Goal: Information Seeking & Learning: Compare options

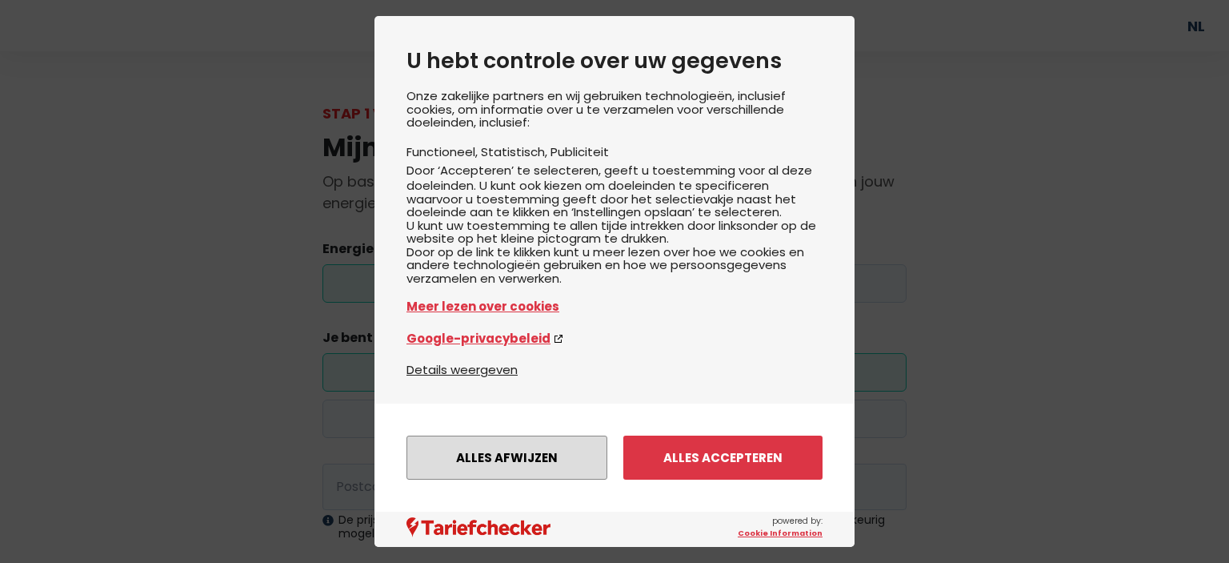
click at [530, 463] on button "Alles afwijzen" at bounding box center [507, 457] width 201 height 44
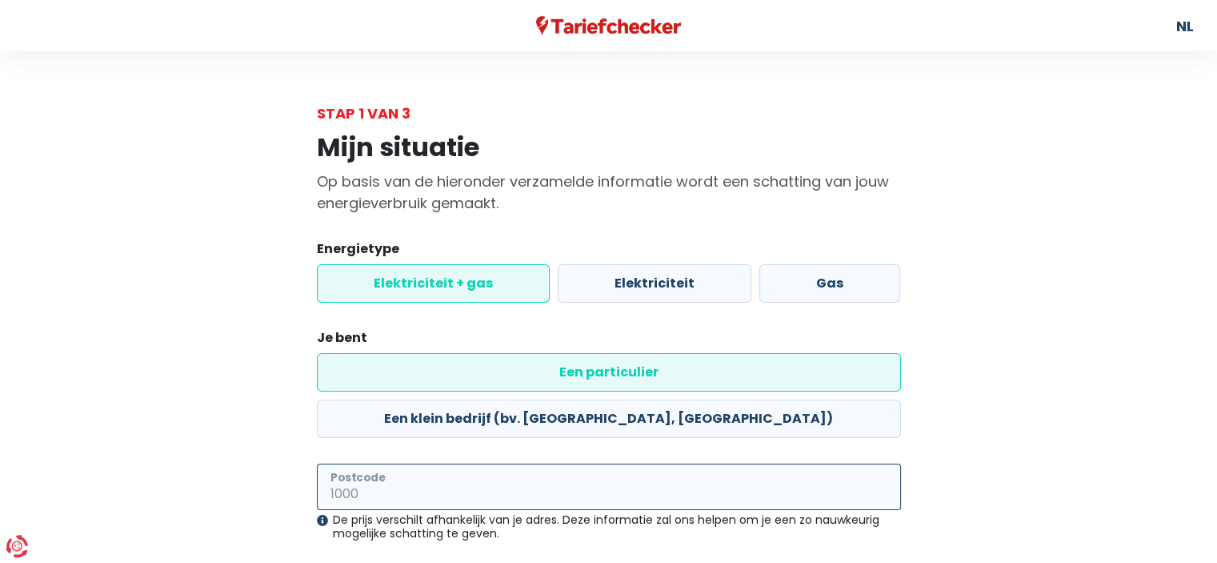
click at [419, 463] on input "Postcode" at bounding box center [609, 486] width 584 height 46
type input "2018"
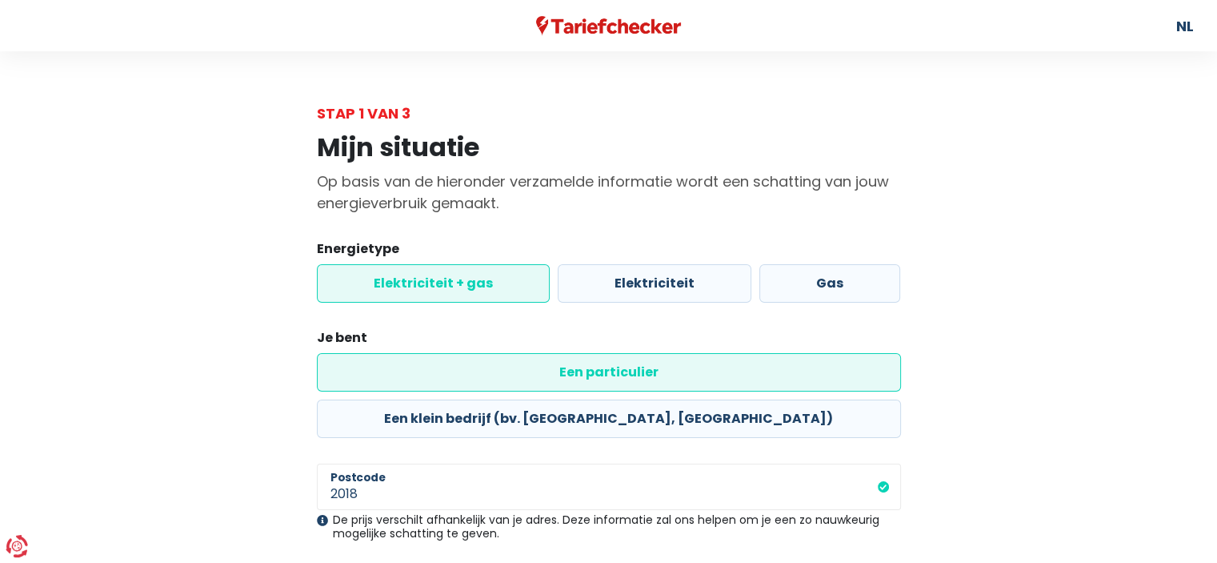
click at [166, 434] on div "Mijn situatie Op basis van de hieronder verzamelde informatie wordt een schatti…" at bounding box center [609, 412] width 912 height 577
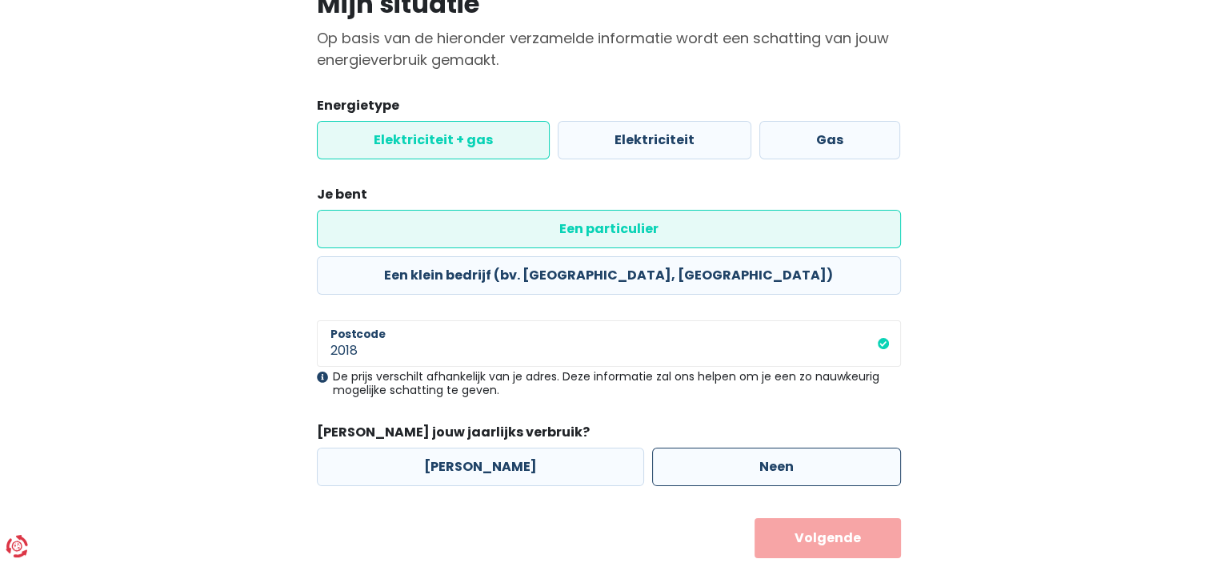
click at [660, 447] on label "Neen" at bounding box center [776, 466] width 249 height 38
click at [660, 447] on input "Neen" at bounding box center [776, 466] width 249 height 38
radio input "true"
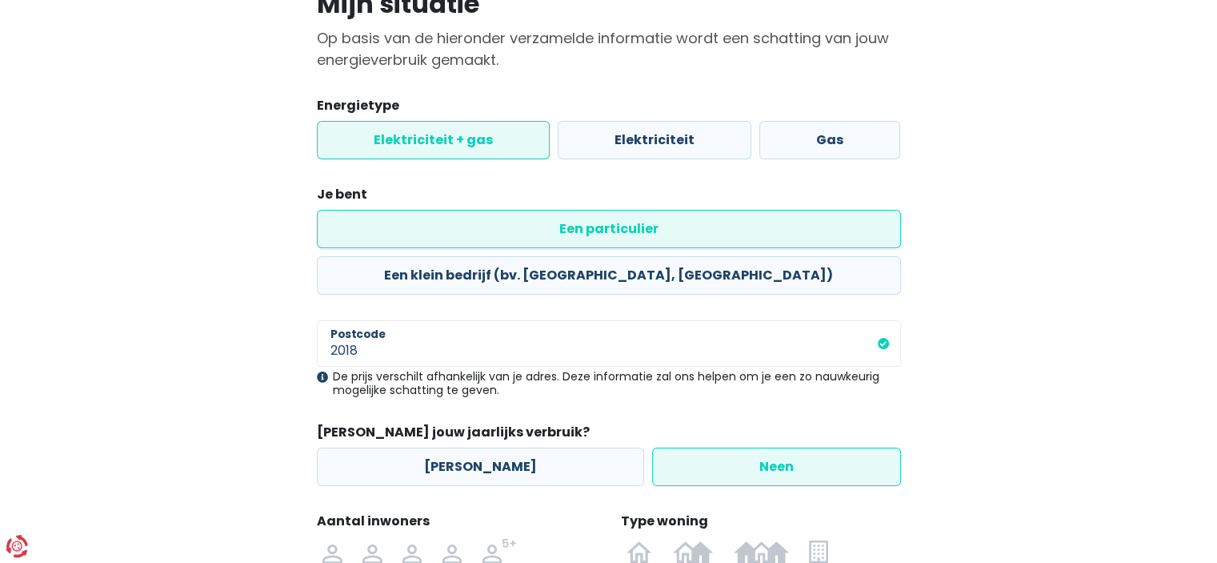
scroll to position [311, 0]
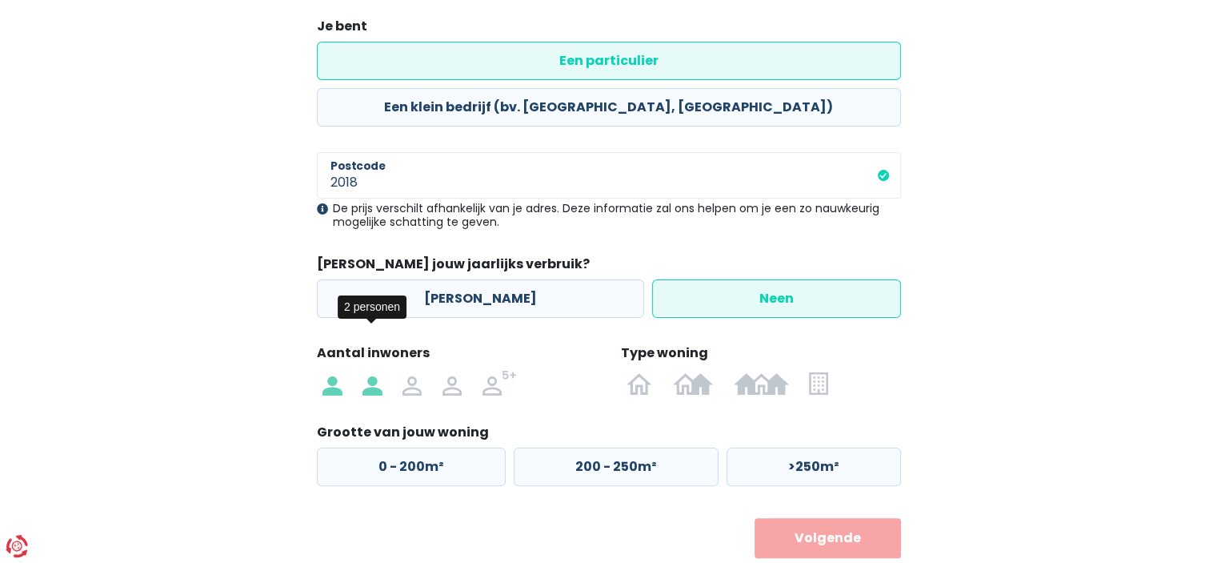
click at [375, 370] on img at bounding box center [372, 383] width 19 height 26
click at [375, 370] on input "radio" at bounding box center [372, 383] width 40 height 26
radio input "true"
click at [826, 370] on img at bounding box center [818, 383] width 18 height 26
click at [826, 370] on input "radio" at bounding box center [819, 383] width 39 height 26
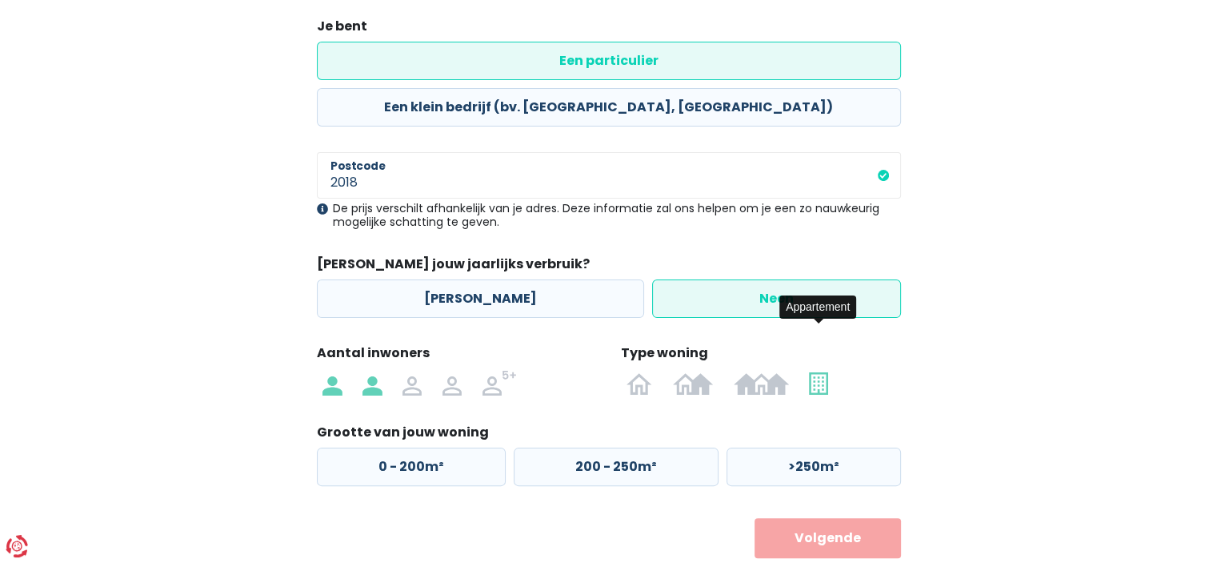
radio input "true"
click at [603, 447] on label "50 - 100m²" at bounding box center [612, 466] width 201 height 38
click at [603, 447] on input "50 - 100m²" at bounding box center [612, 466] width 201 height 38
radio input "true"
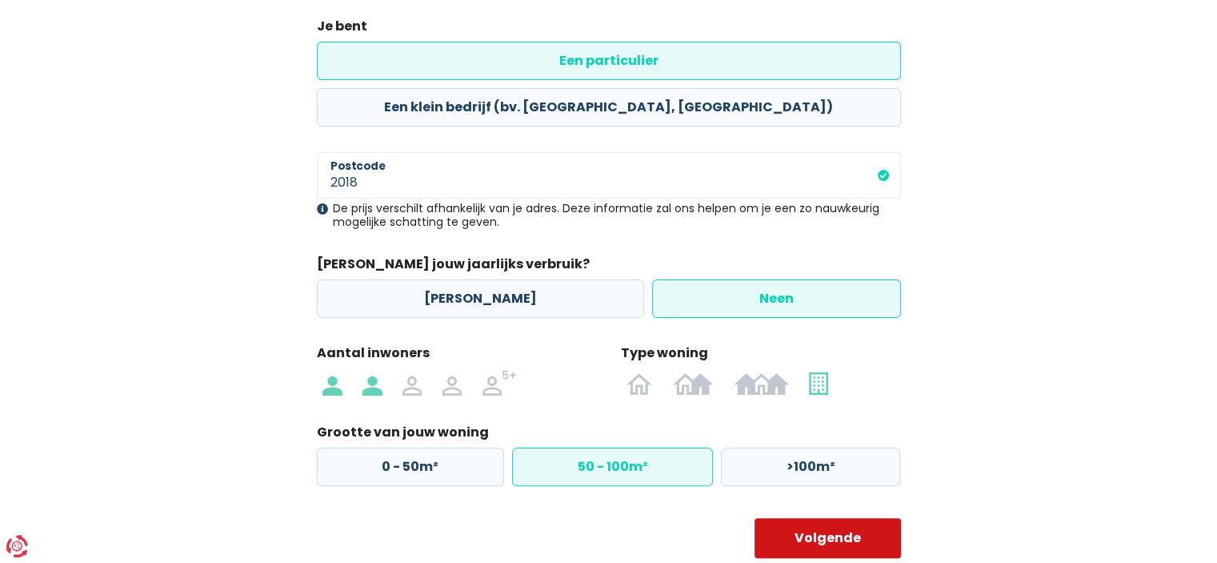
click at [839, 518] on button "Volgende" at bounding box center [828, 538] width 146 height 40
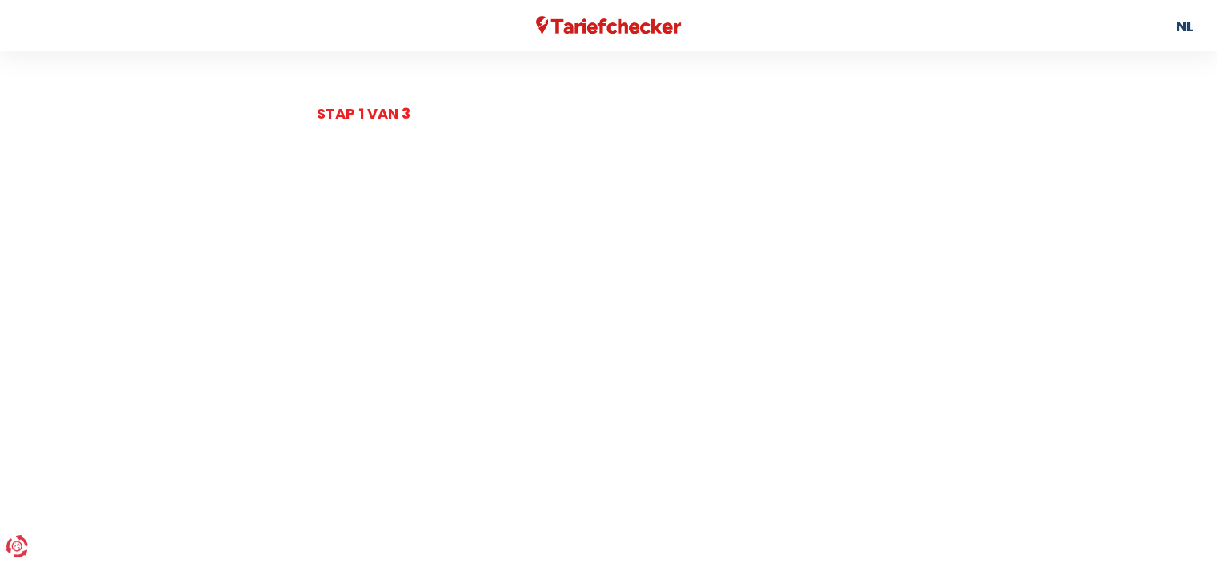
select select
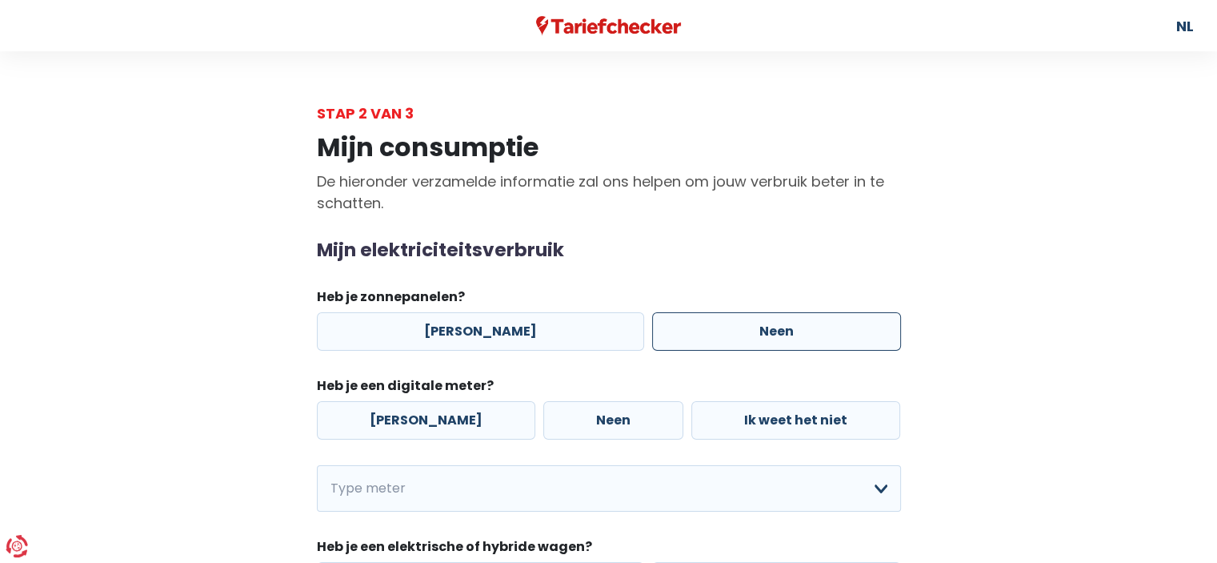
click at [698, 338] on label "Neen" at bounding box center [776, 331] width 249 height 38
click at [698, 338] on input "Neen" at bounding box center [776, 331] width 249 height 38
radio input "true"
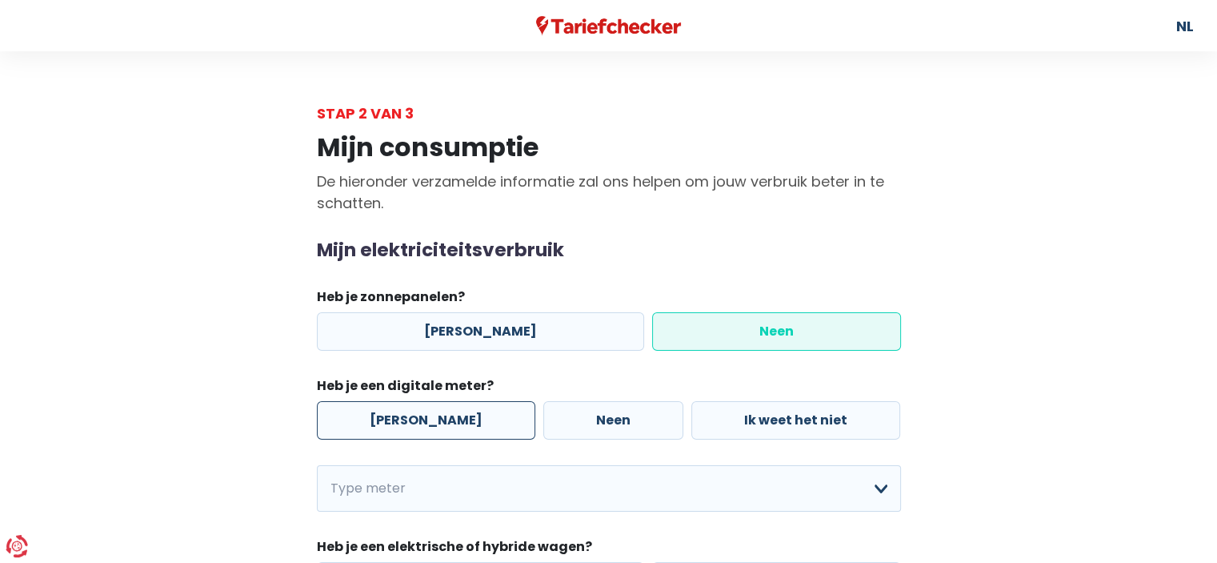
click at [419, 419] on label "[PERSON_NAME]" at bounding box center [426, 420] width 219 height 38
click at [419, 419] on input "[PERSON_NAME]" at bounding box center [426, 420] width 219 height 38
radio input "true"
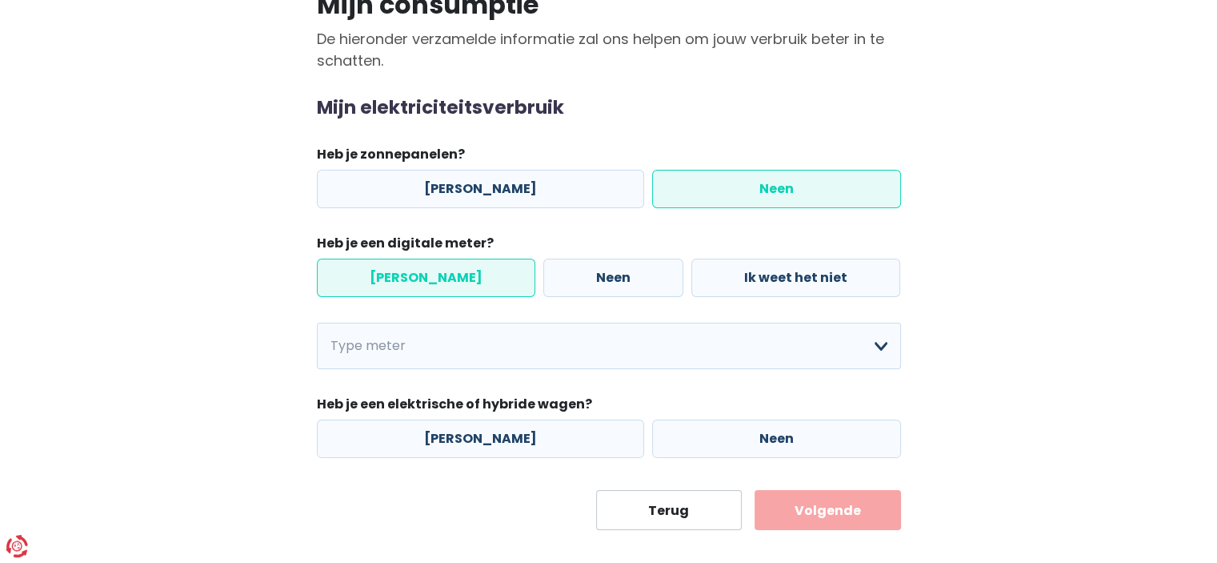
scroll to position [144, 0]
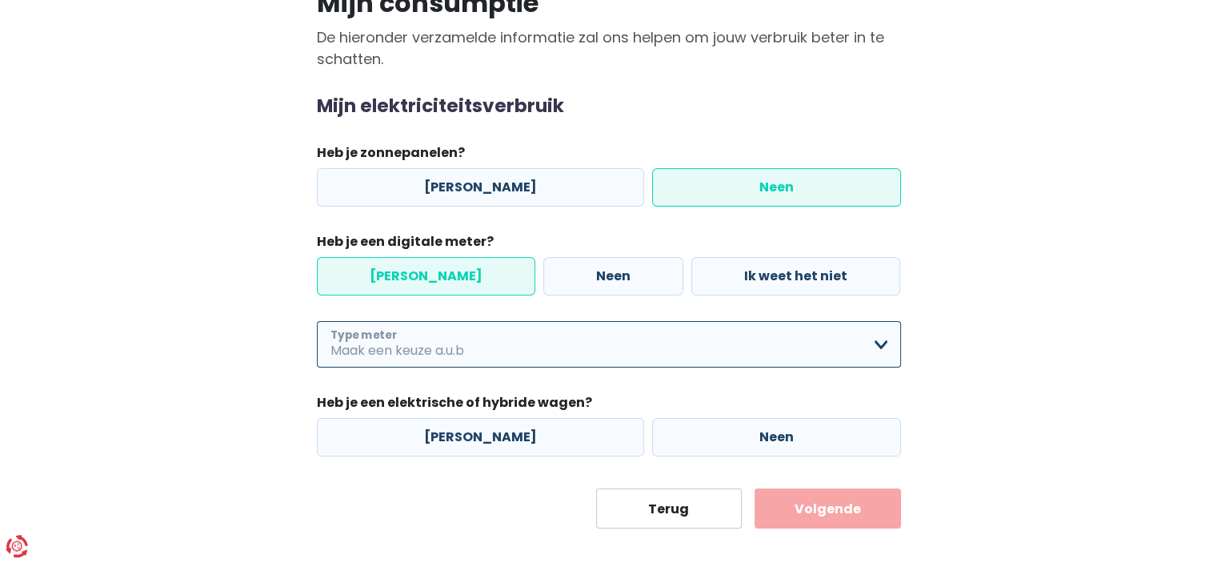
click at [415, 354] on select "Enkelvoudig Tweevoudig Enkelvoudig + uitsluitend nachttarief Tweevoudig + uitsl…" at bounding box center [609, 344] width 584 height 46
click at [317, 321] on select "Enkelvoudig Tweevoudig Enkelvoudig + uitsluitend nachttarief Tweevoudig + uitsl…" at bounding box center [609, 344] width 584 height 46
select select "day_single_rate"
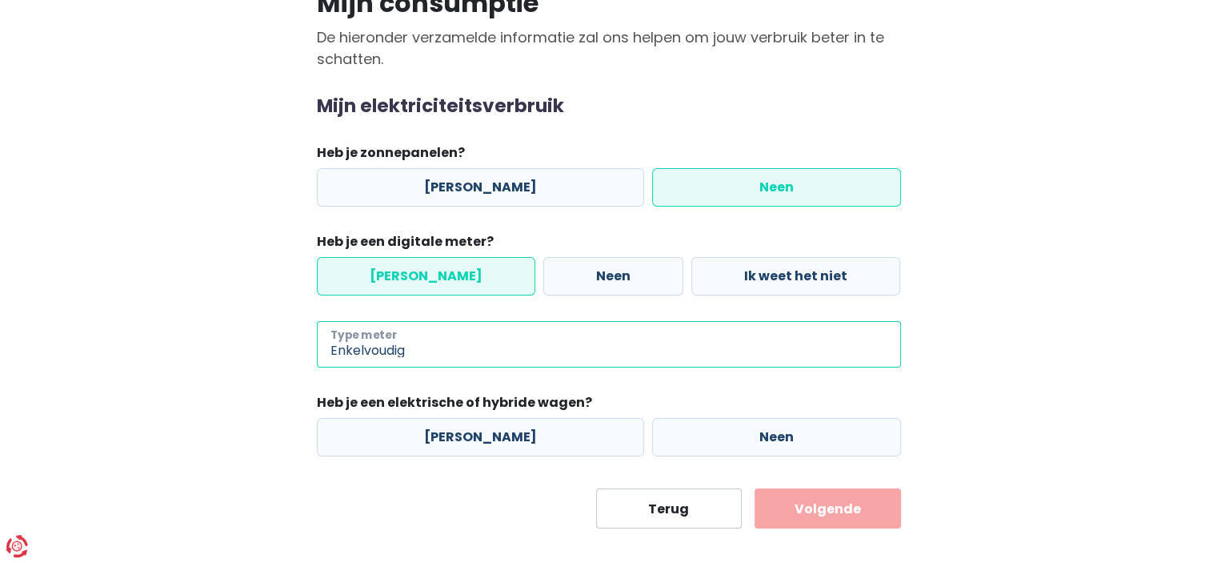
scroll to position [161, 0]
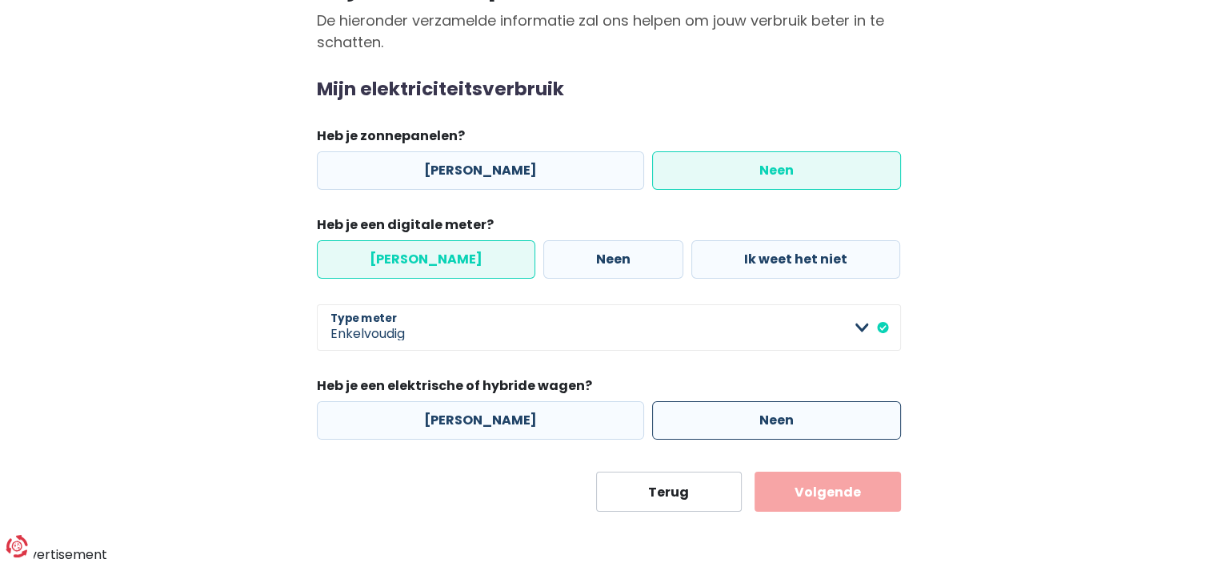
click at [691, 408] on label "Neen" at bounding box center [776, 420] width 249 height 38
click at [691, 408] on input "Neen" at bounding box center [776, 420] width 249 height 38
radio input "true"
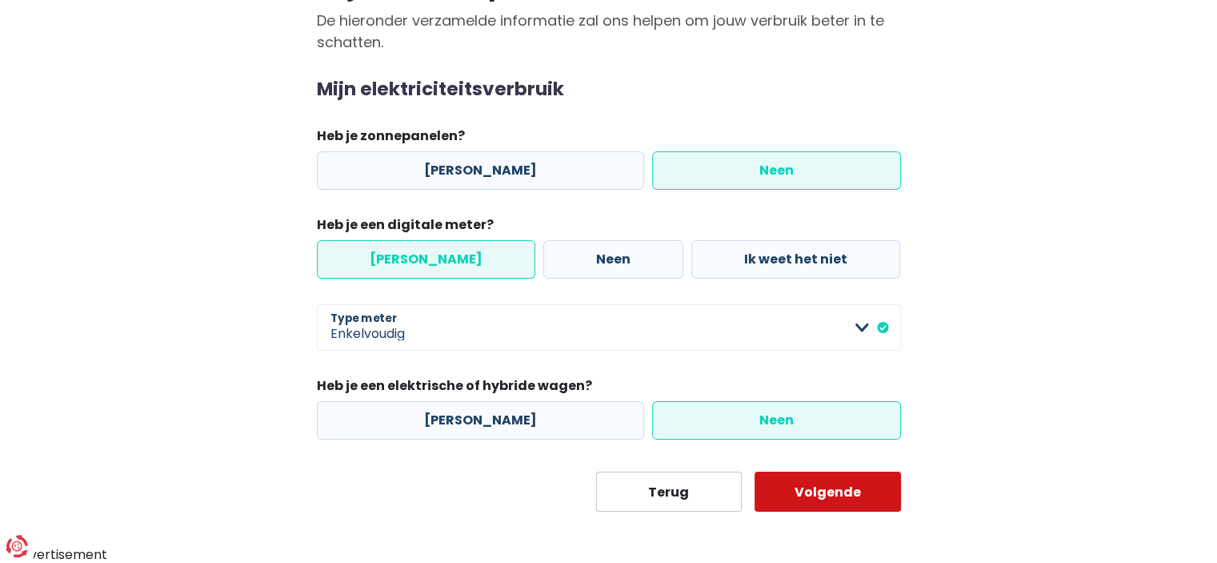
click at [828, 492] on button "Volgende" at bounding box center [828, 491] width 146 height 40
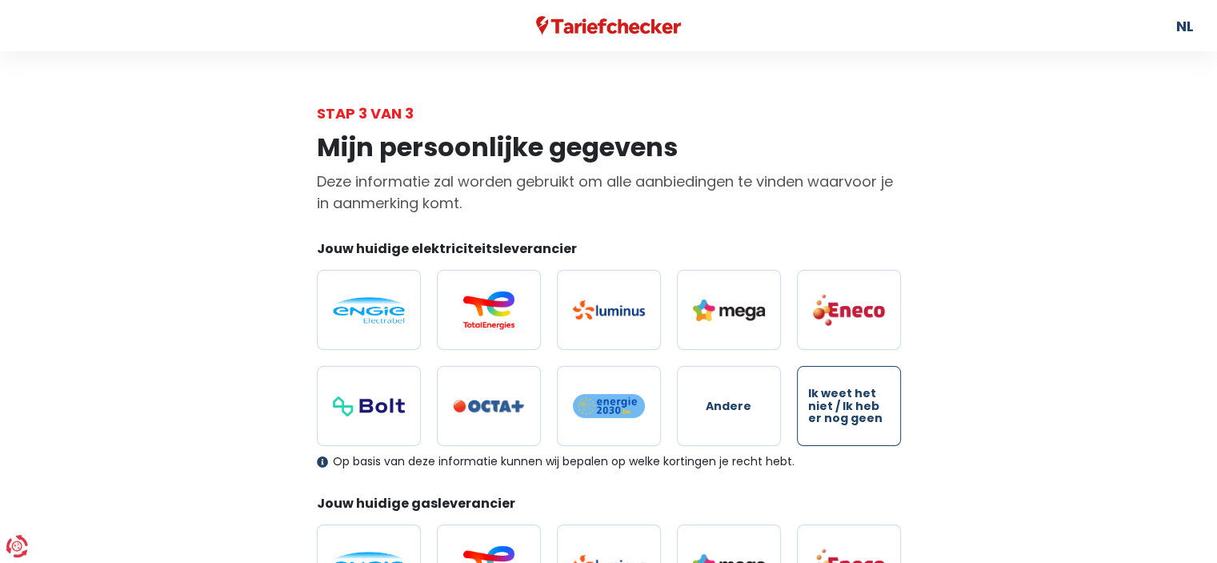
click at [854, 402] on span "Ik weet het niet / Ik heb er nog geen" at bounding box center [849, 405] width 82 height 37
click at [854, 402] on input "Ik weet het niet / Ik heb er nog geen" at bounding box center [849, 406] width 104 height 80
radio input "true"
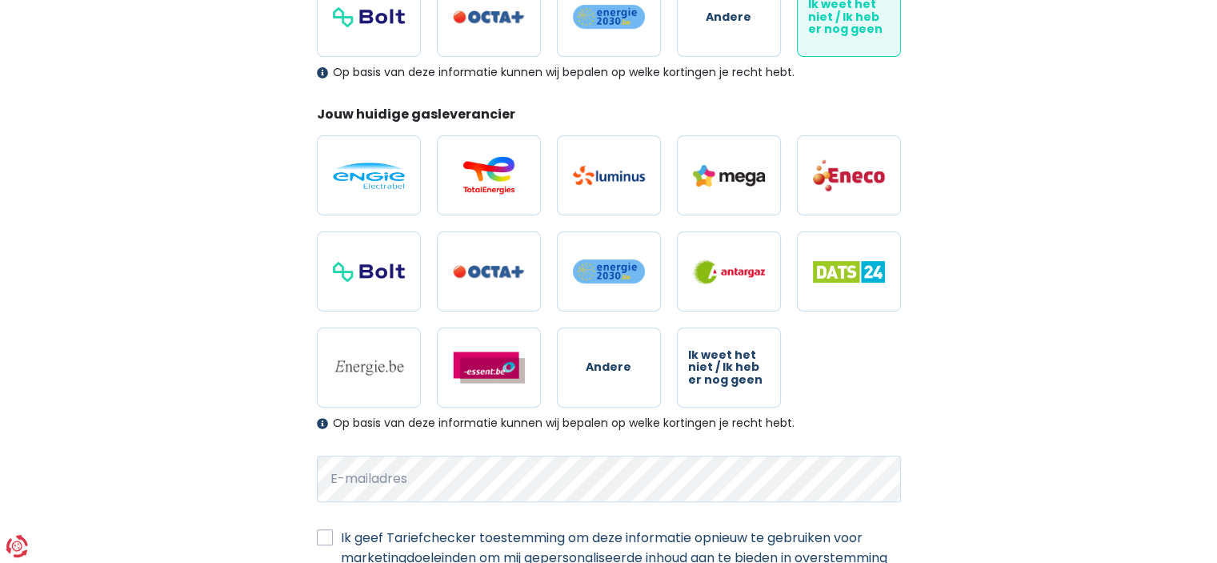
scroll to position [387, 0]
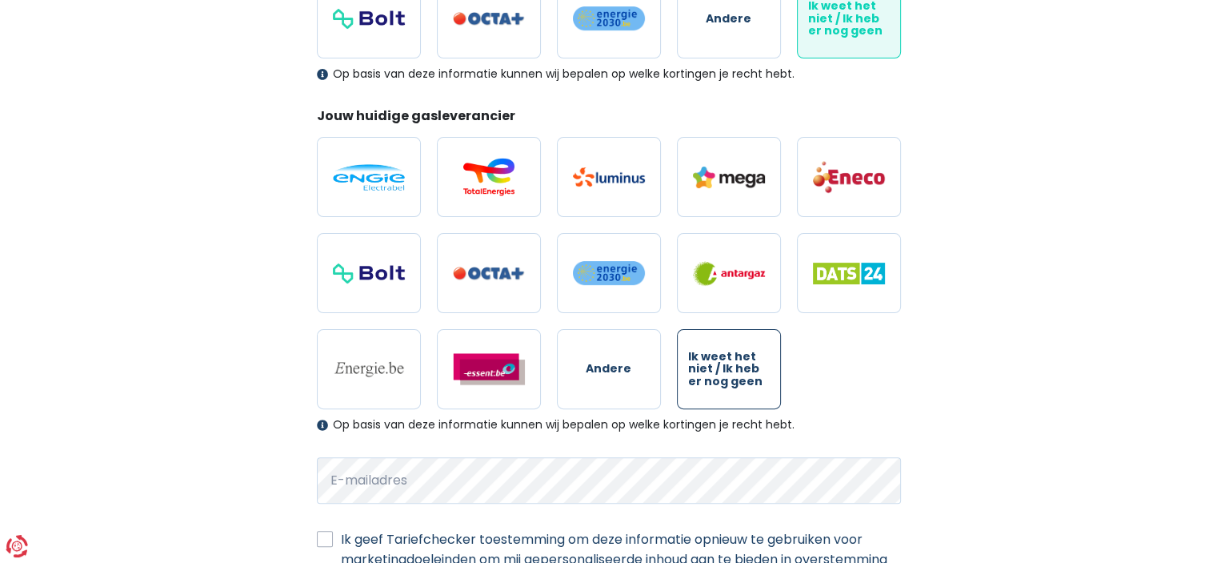
click at [759, 380] on span "Ik weet het niet / Ik heb er nog geen" at bounding box center [729, 369] width 82 height 37
click at [759, 380] on input "Ik weet het niet / Ik heb er nog geen" at bounding box center [729, 369] width 104 height 80
radio input "true"
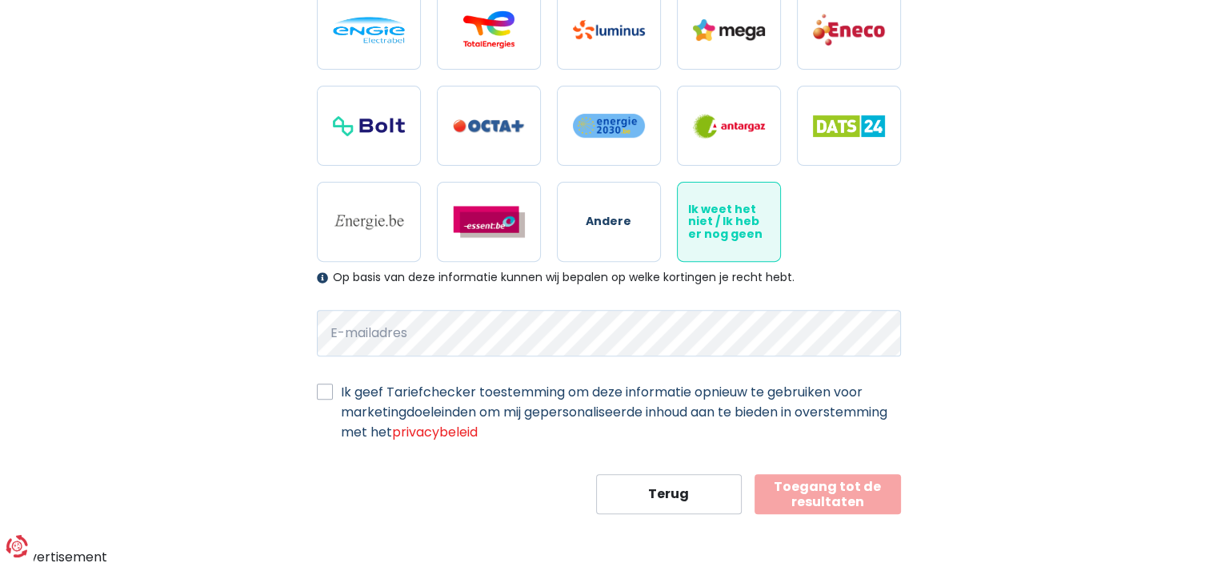
click at [341, 393] on label "Ik geef Tariefchecker toestemming om deze informatie opnieuw te gebruiken voor …" at bounding box center [621, 412] width 560 height 60
click at [327, 393] on input "Ik geef Tariefchecker toestemming om deze informatie opnieuw te gebruiken voor …" at bounding box center [325, 390] width 16 height 16
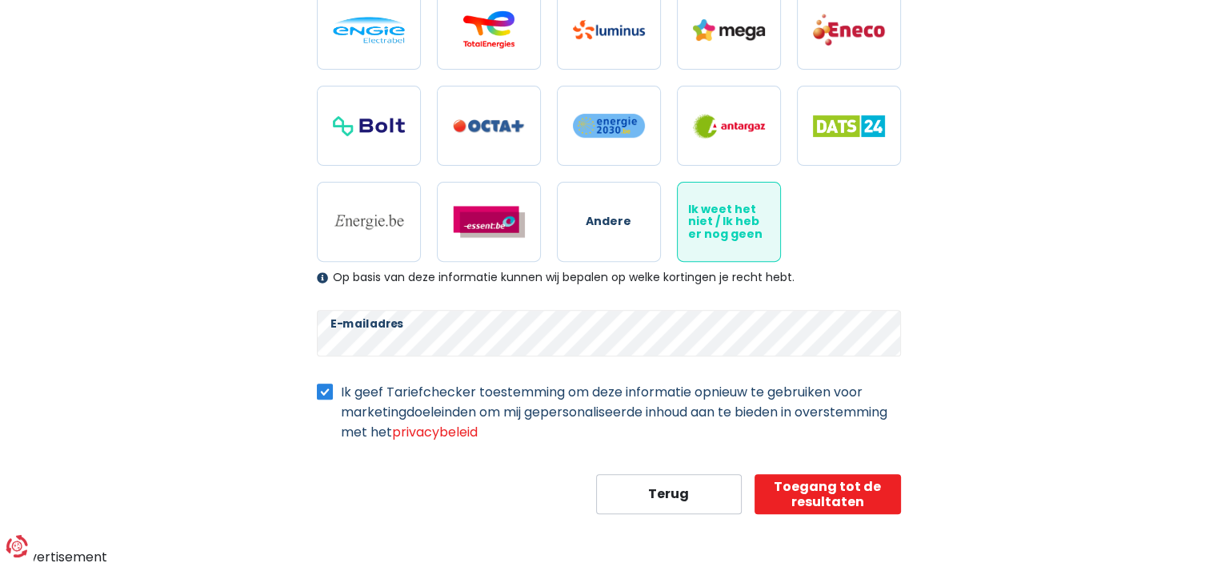
click at [722, 411] on label "Ik geef Tariefchecker toestemming om deze informatie opnieuw te gebruiken voor …" at bounding box center [621, 412] width 560 height 60
click at [333, 398] on input "Ik geef Tariefchecker toestemming om deze informatie opnieuw te gebruiken voor …" at bounding box center [325, 390] width 16 height 16
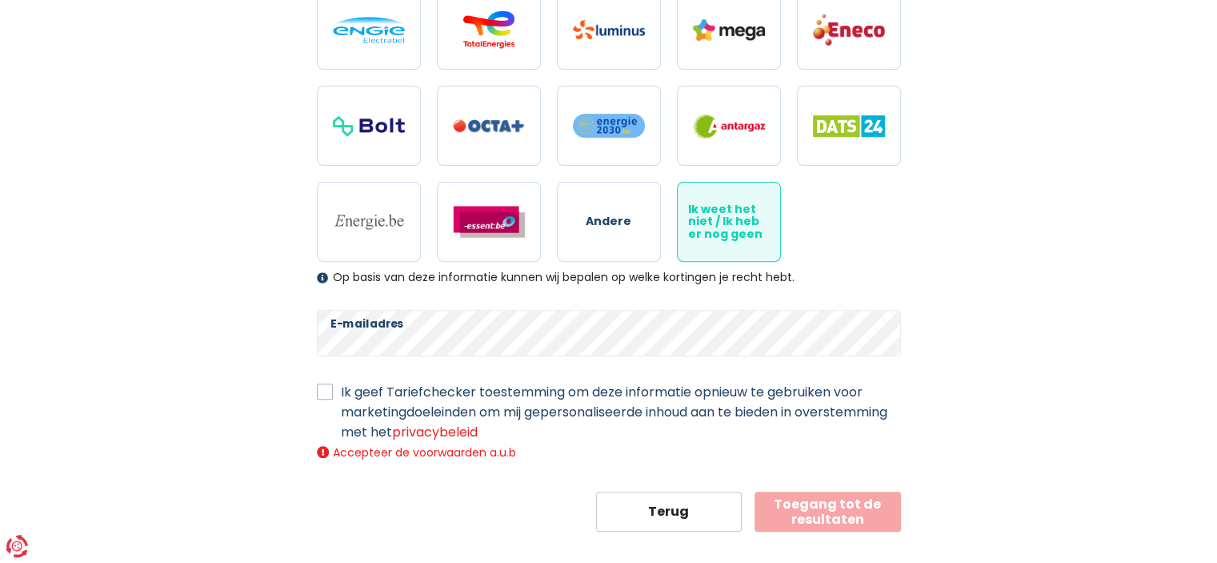
click at [701, 414] on label "Ik geef Tariefchecker toestemming om deze informatie opnieuw te gebruiken voor …" at bounding box center [621, 412] width 560 height 60
click at [333, 398] on input "Ik geef Tariefchecker toestemming om deze informatie opnieuw te gebruiken voor …" at bounding box center [325, 390] width 16 height 16
checkbox input "true"
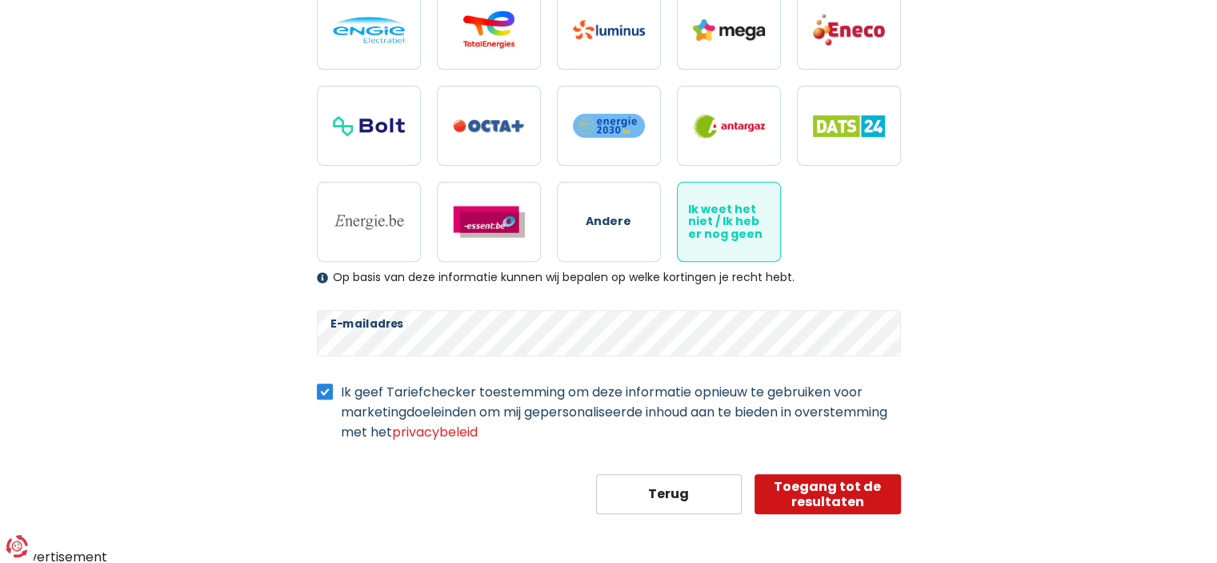
click at [788, 489] on button "Toegang tot de resultaten" at bounding box center [828, 494] width 146 height 40
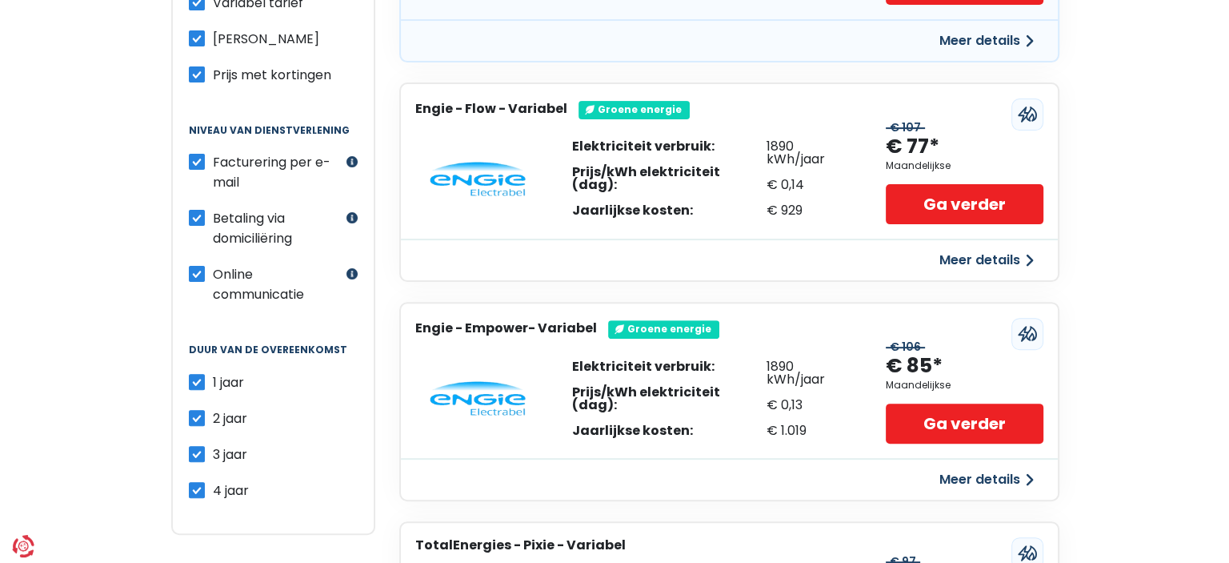
scroll to position [335, 0]
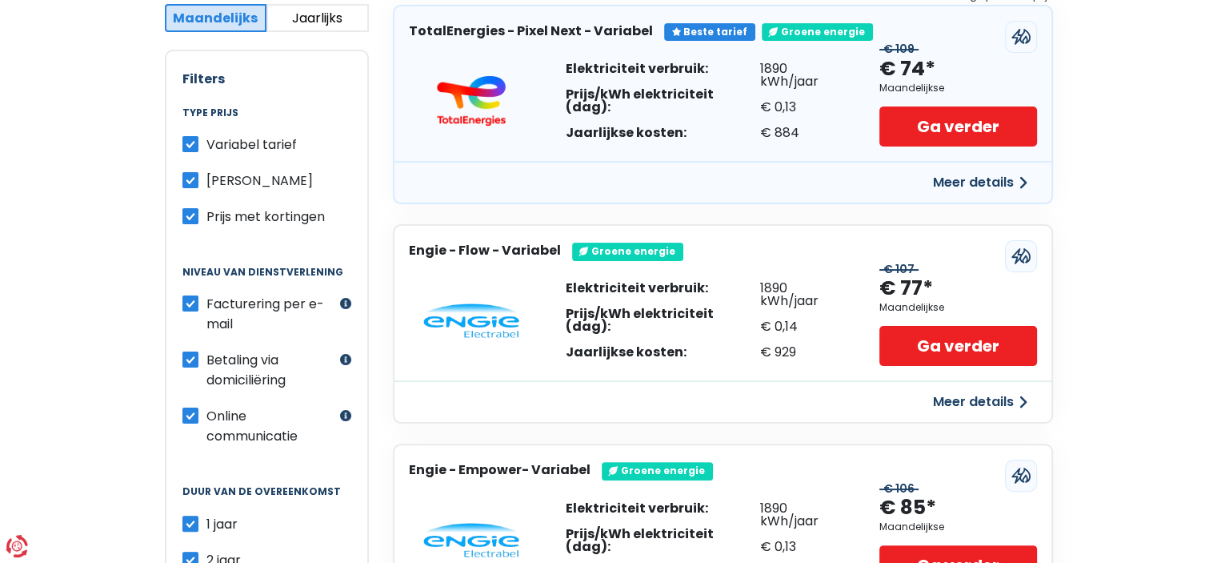
click at [957, 175] on button "Meer details" at bounding box center [981, 182] width 114 height 29
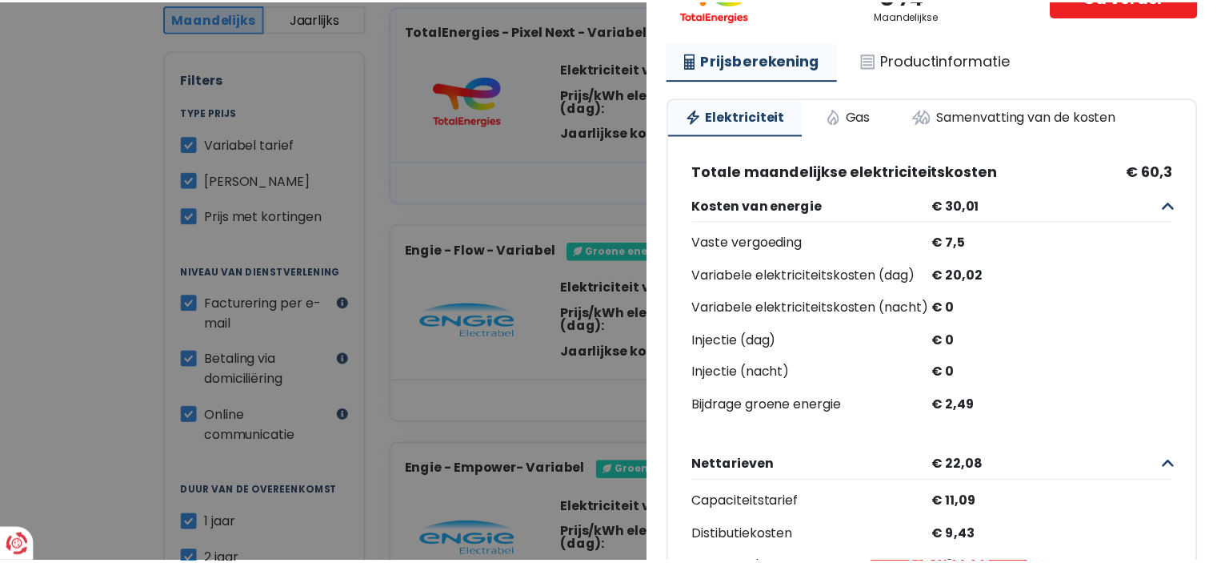
scroll to position [159, 0]
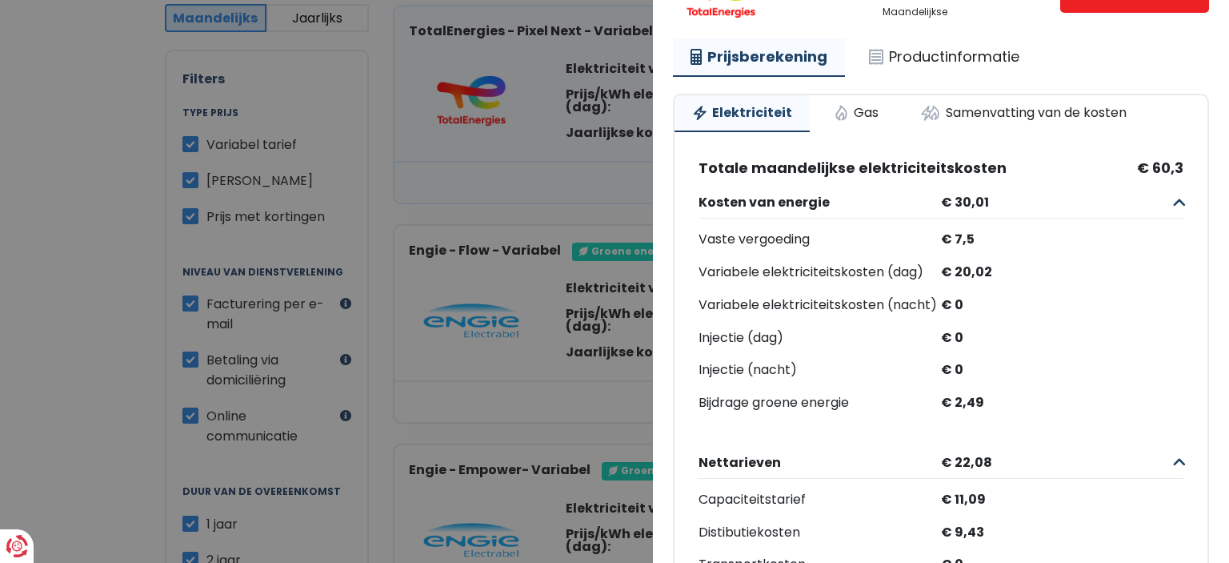
click at [453, 154] on Variabel "Plus de détails - TotalEnergies × Beste tarief Groene energie TotalEnergies - P…" at bounding box center [614, 281] width 1229 height 563
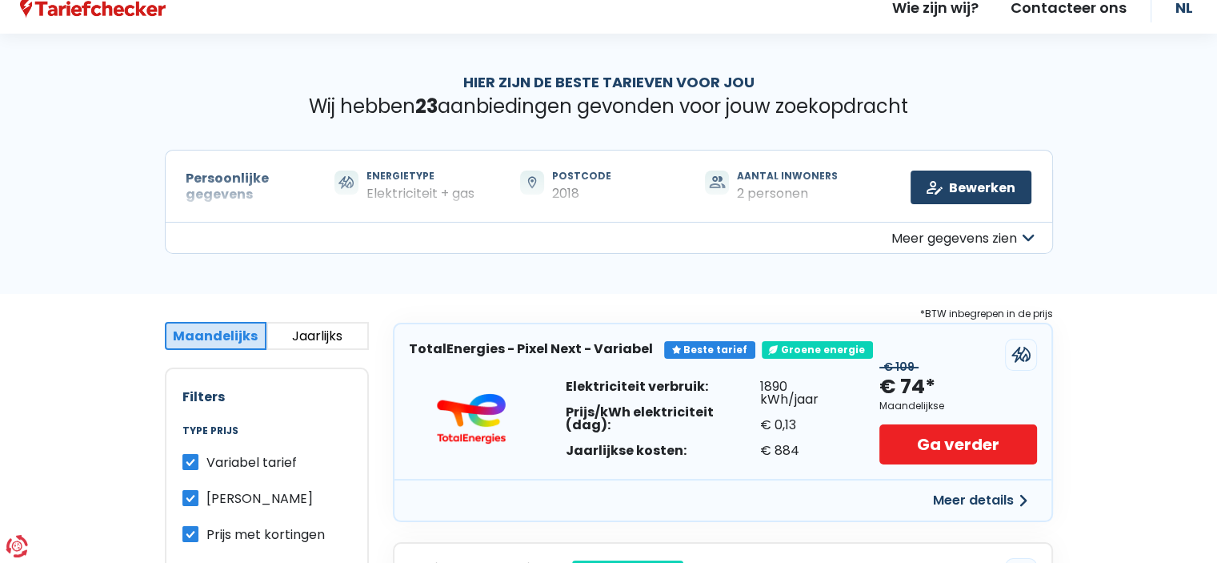
scroll to position [14, 0]
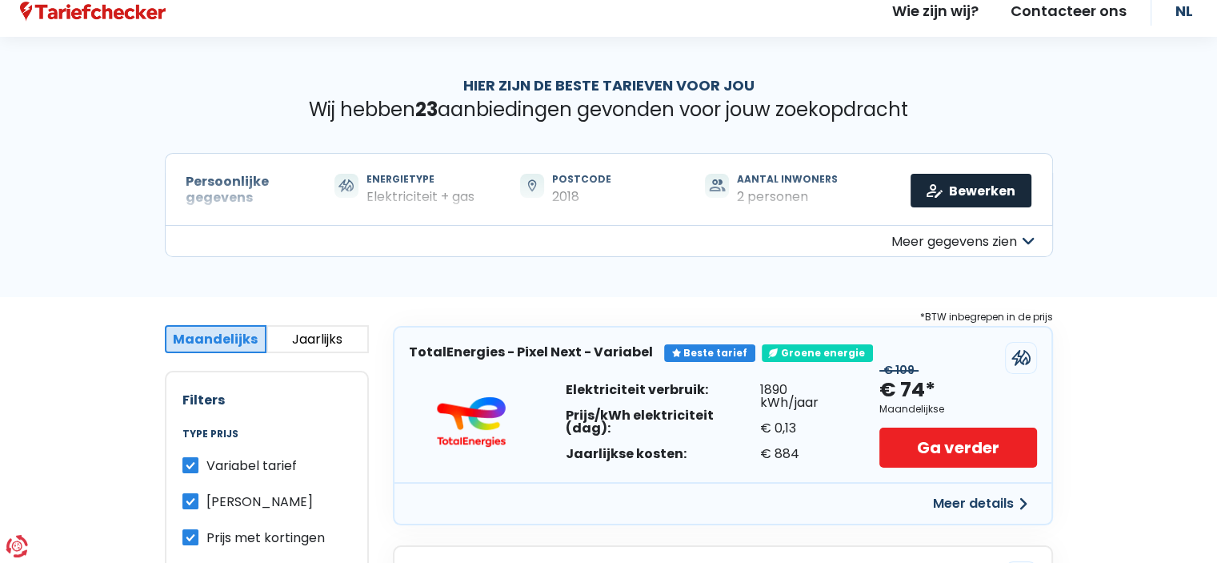
click at [935, 181] on link "Bewerken" at bounding box center [971, 191] width 121 height 34
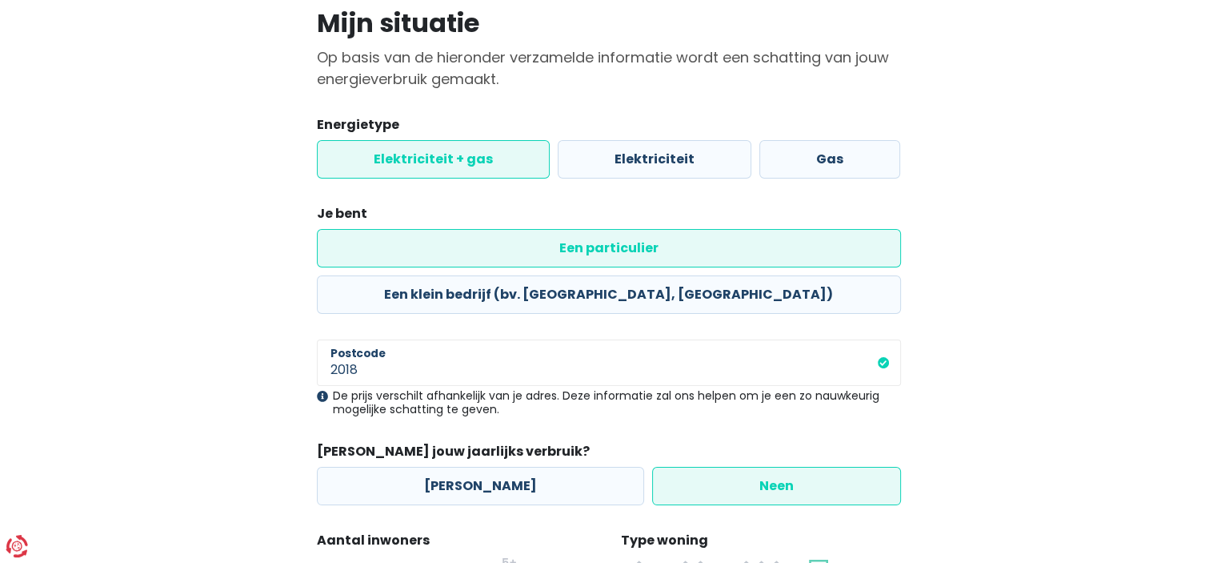
scroll to position [311, 0]
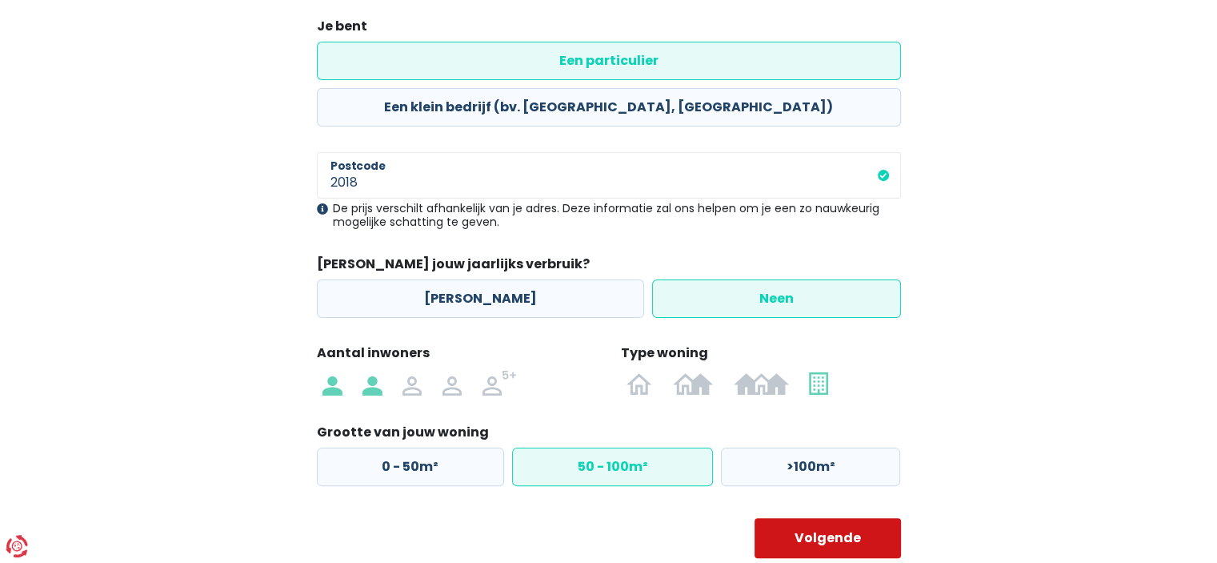
click at [807, 518] on button "Volgende" at bounding box center [828, 538] width 146 height 40
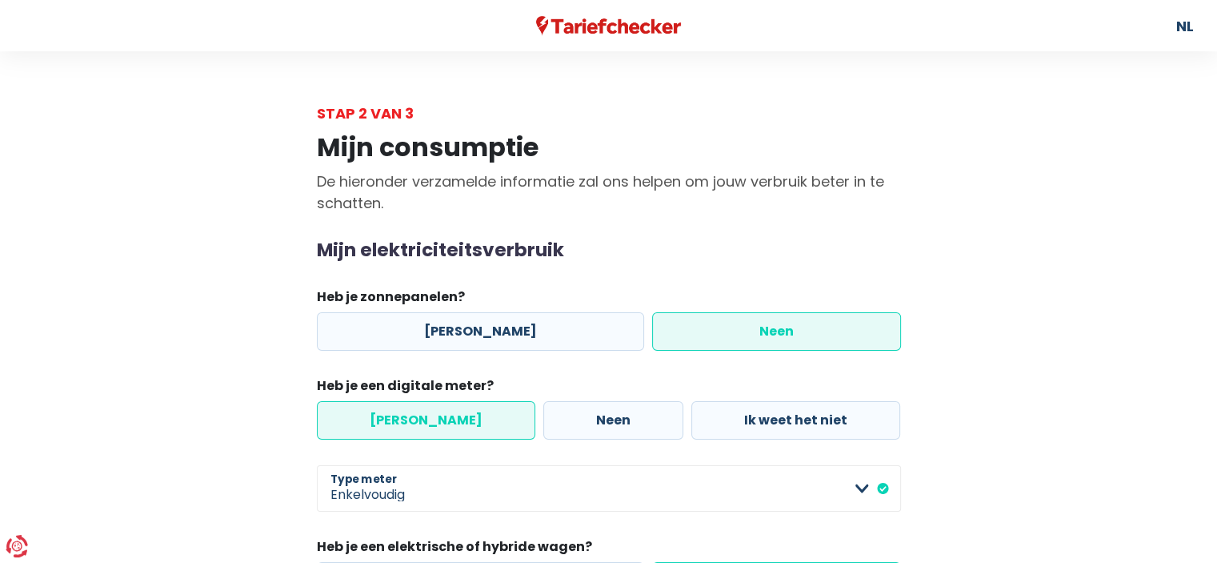
scroll to position [161, 0]
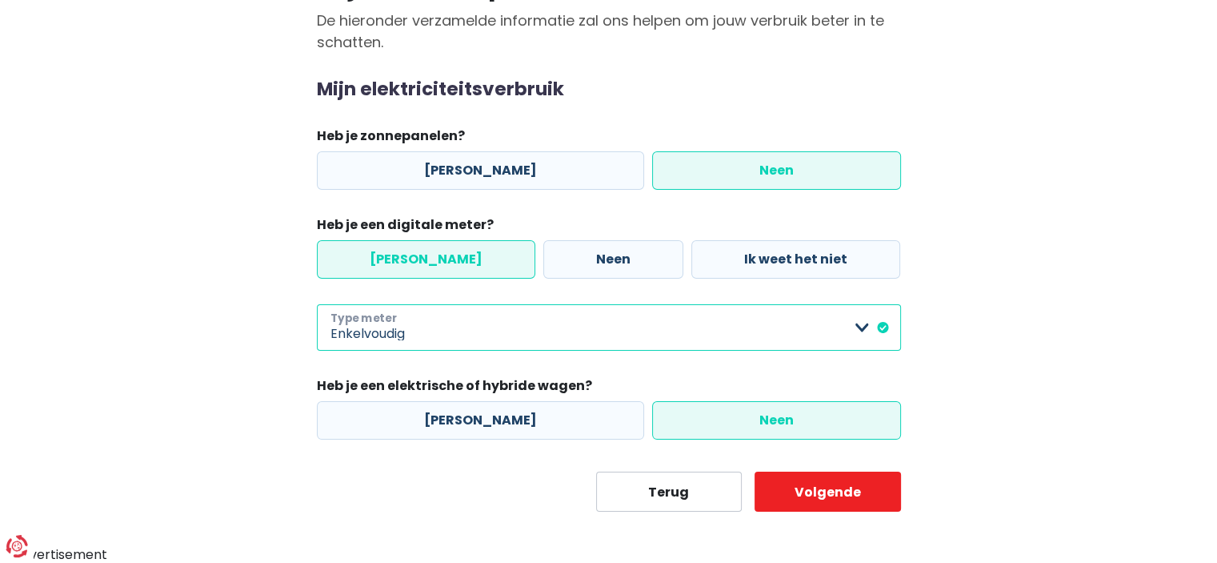
click at [443, 332] on select "Enkelvoudig Tweevoudig Enkelvoudig + uitsluitend nachttarief Tweevoudig + uitsl…" at bounding box center [609, 327] width 584 height 46
select select "day_night_bi_hourly"
click at [317, 304] on select "Enkelvoudig Tweevoudig Enkelvoudig + uitsluitend nachttarief Tweevoudig + uitsl…" at bounding box center [609, 327] width 584 height 46
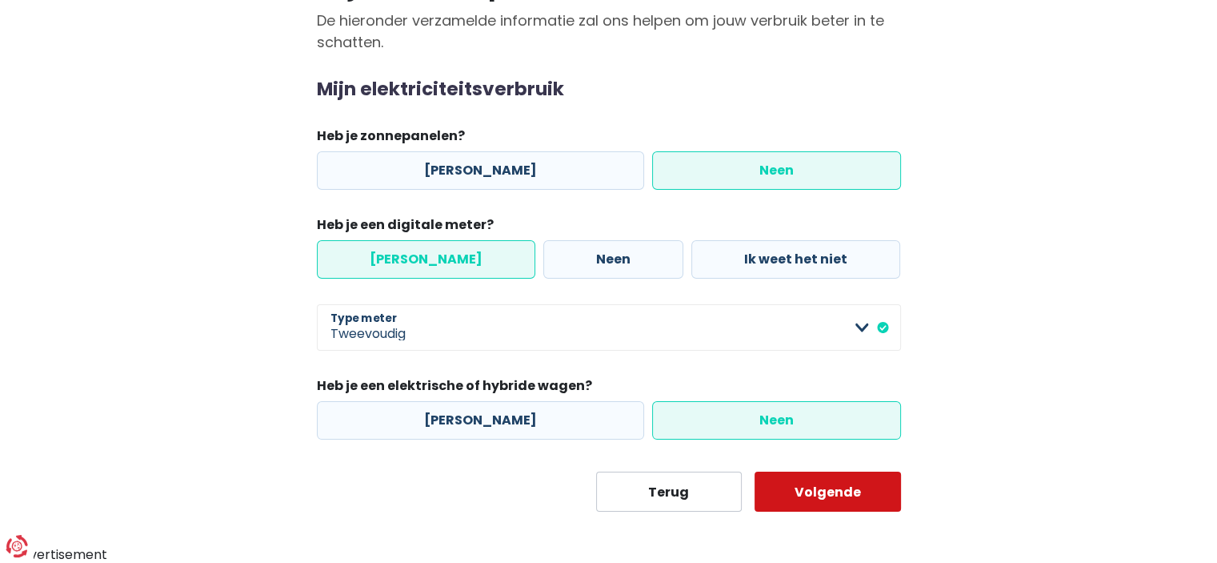
click at [820, 491] on button "Volgende" at bounding box center [828, 491] width 146 height 40
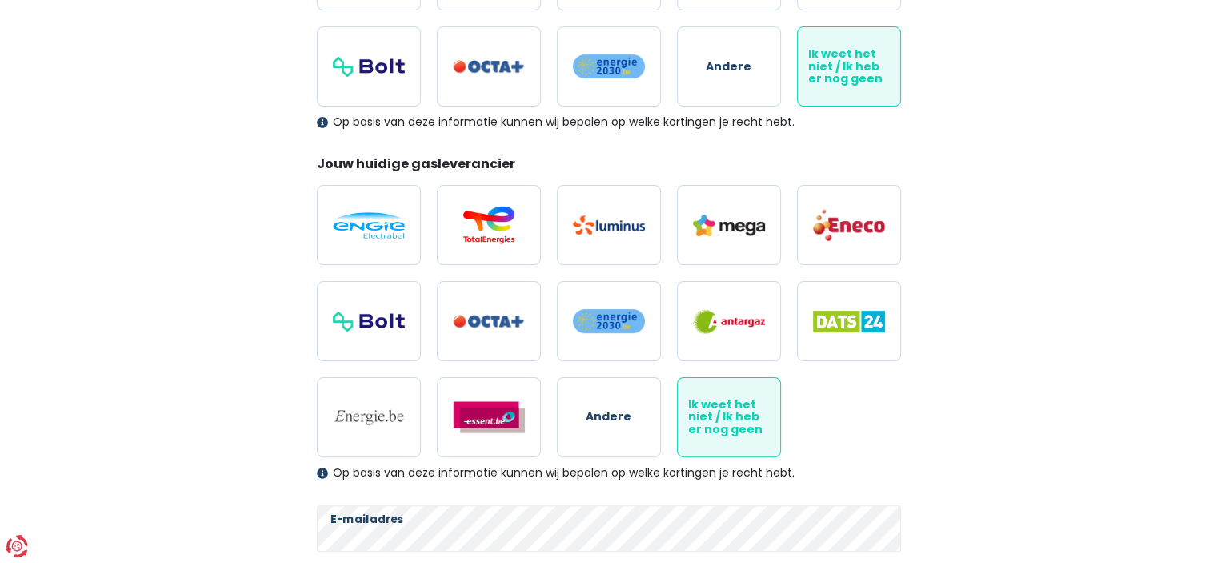
scroll to position [535, 0]
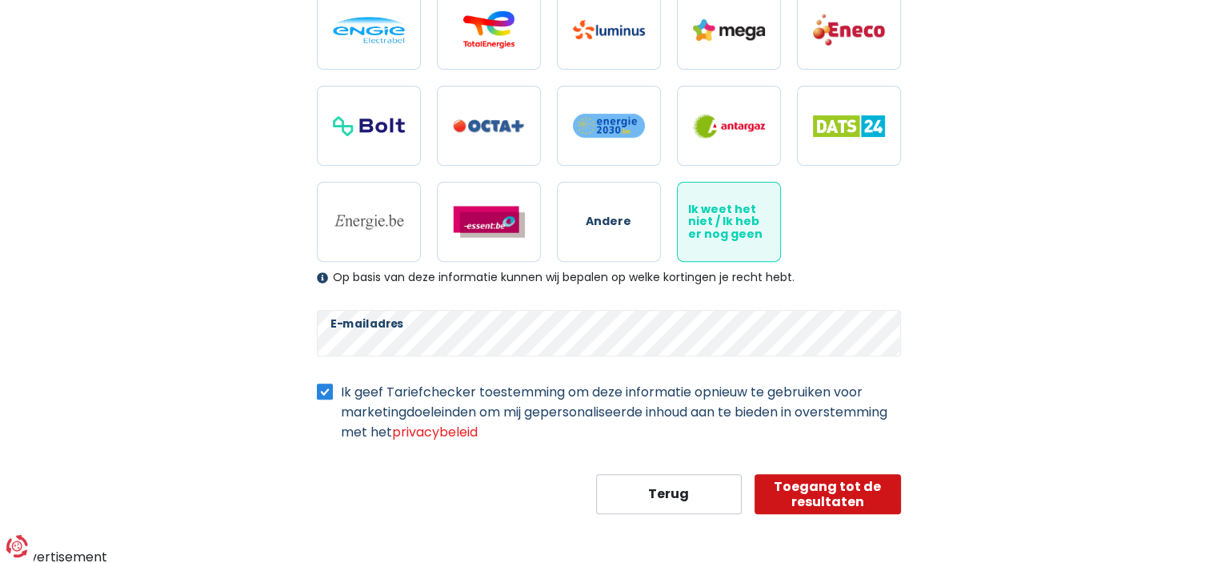
click at [842, 479] on button "Toegang tot de resultaten" at bounding box center [828, 494] width 146 height 40
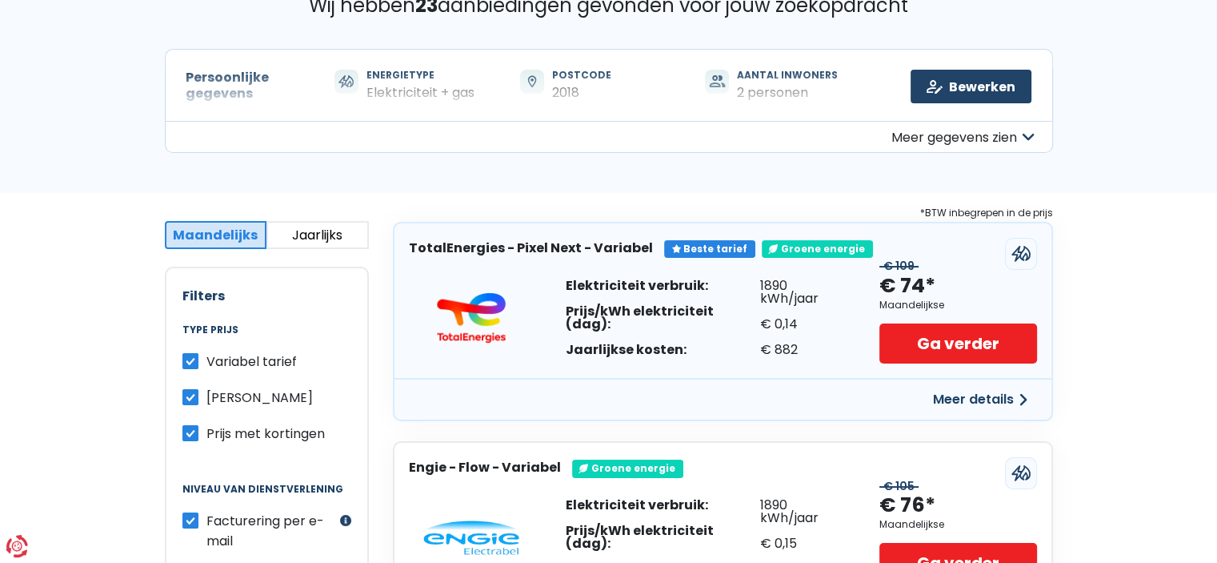
scroll to position [157, 0]
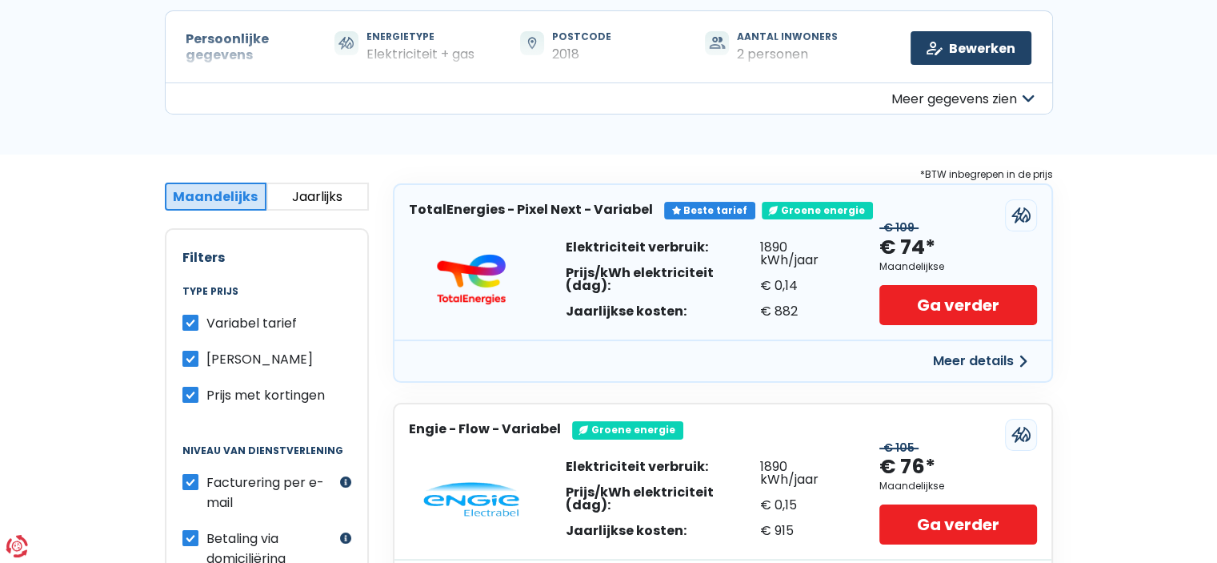
drag, startPoint x: 800, startPoint y: 276, endPoint x: 575, endPoint y: 260, distance: 225.5
click at [575, 260] on div "Elektriciteit verbruik: Prijs/kWh elektriciteit (dag): Jaarlijkse kosten: 1890 …" at bounding box center [707, 279] width 283 height 77
click at [626, 268] on div "Elektriciteit verbruik: Prijs/kWh elektriciteit (dag): Jaarlijkse kosten:" at bounding box center [663, 279] width 194 height 77
drag, startPoint x: 565, startPoint y: 278, endPoint x: 832, endPoint y: 287, distance: 266.7
click at [832, 287] on div "Elektriciteit verbruik: Prijs/kWh elektriciteit (dag): Jaarlijkse kosten: 1890 …" at bounding box center [707, 279] width 283 height 77
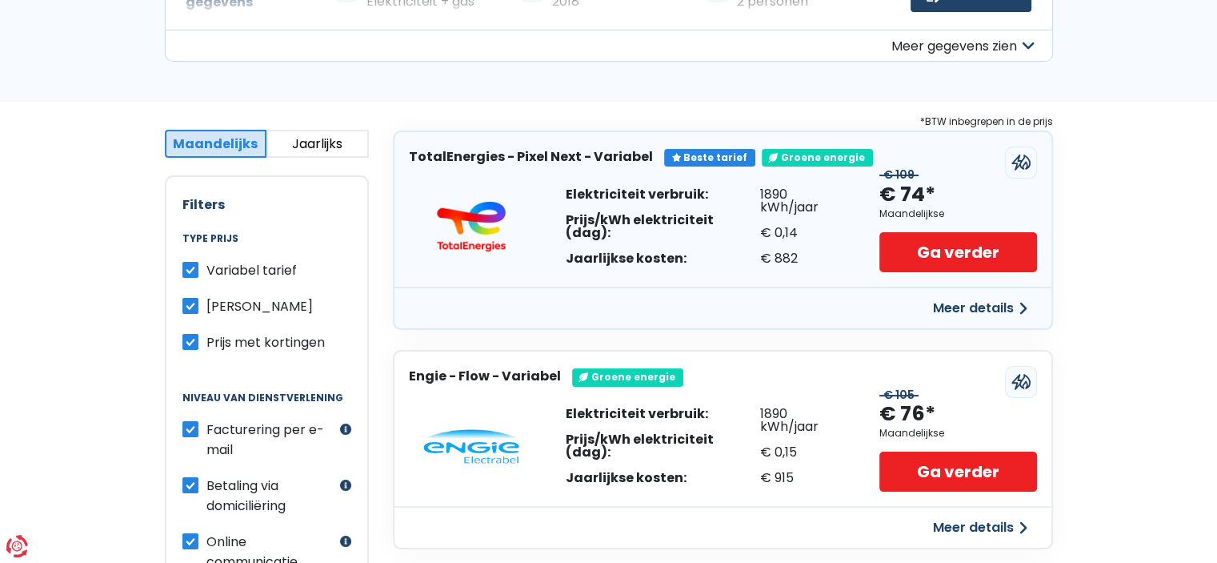
scroll to position [0, 0]
